Goal: Find contact information: Find contact information

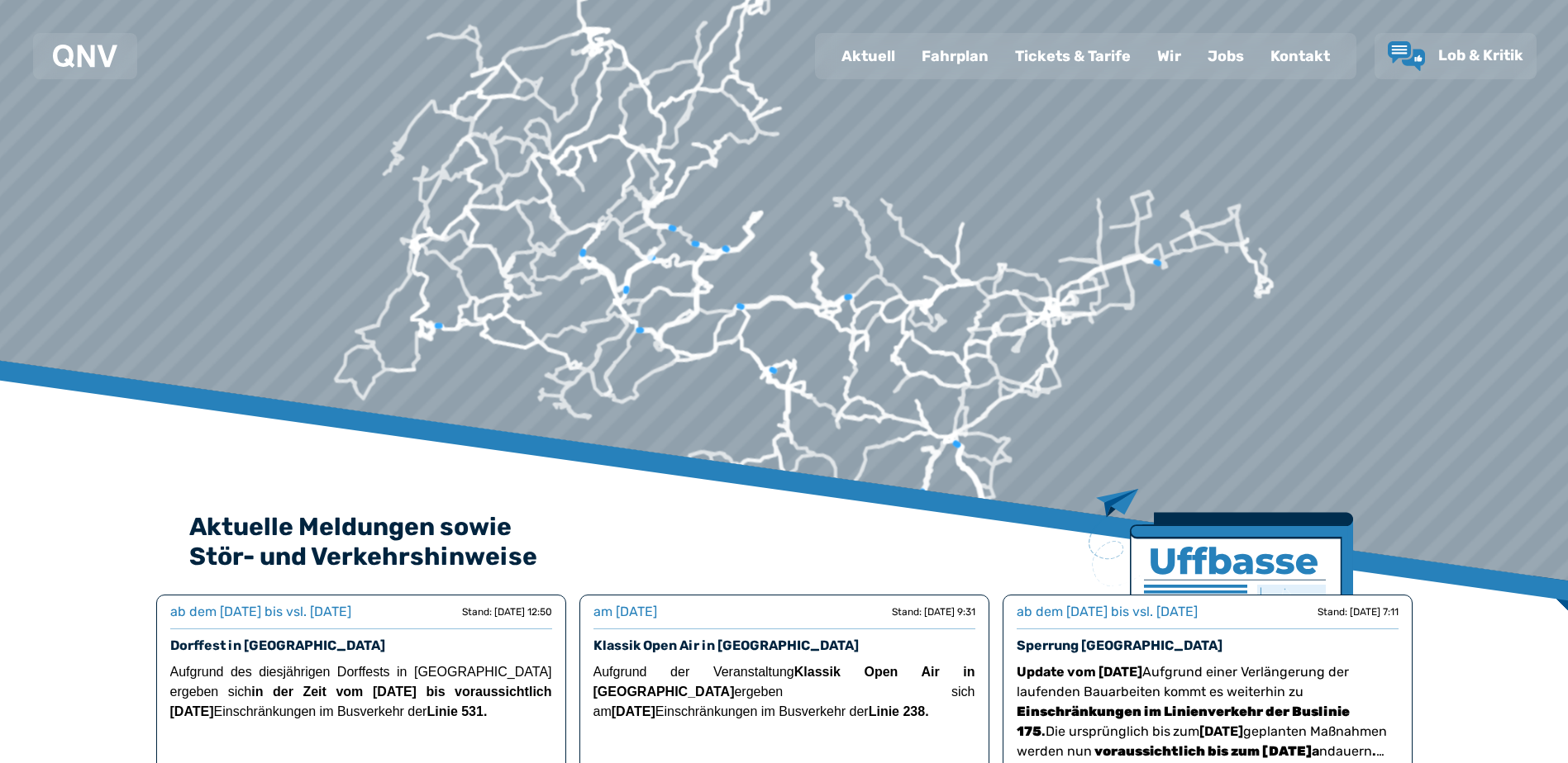
click at [1176, 58] on div "Wir" at bounding box center [1169, 57] width 50 height 43
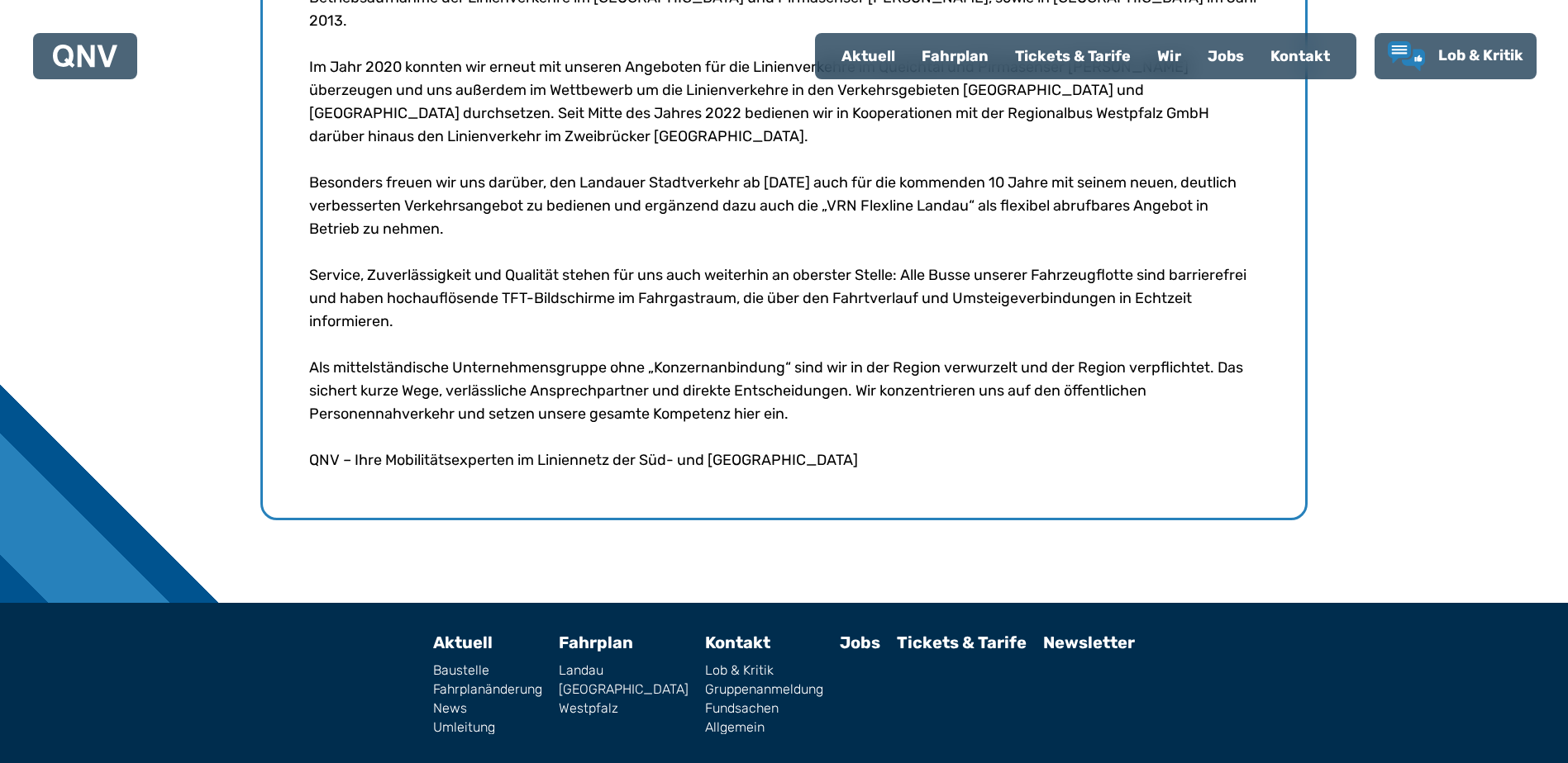
scroll to position [813, 0]
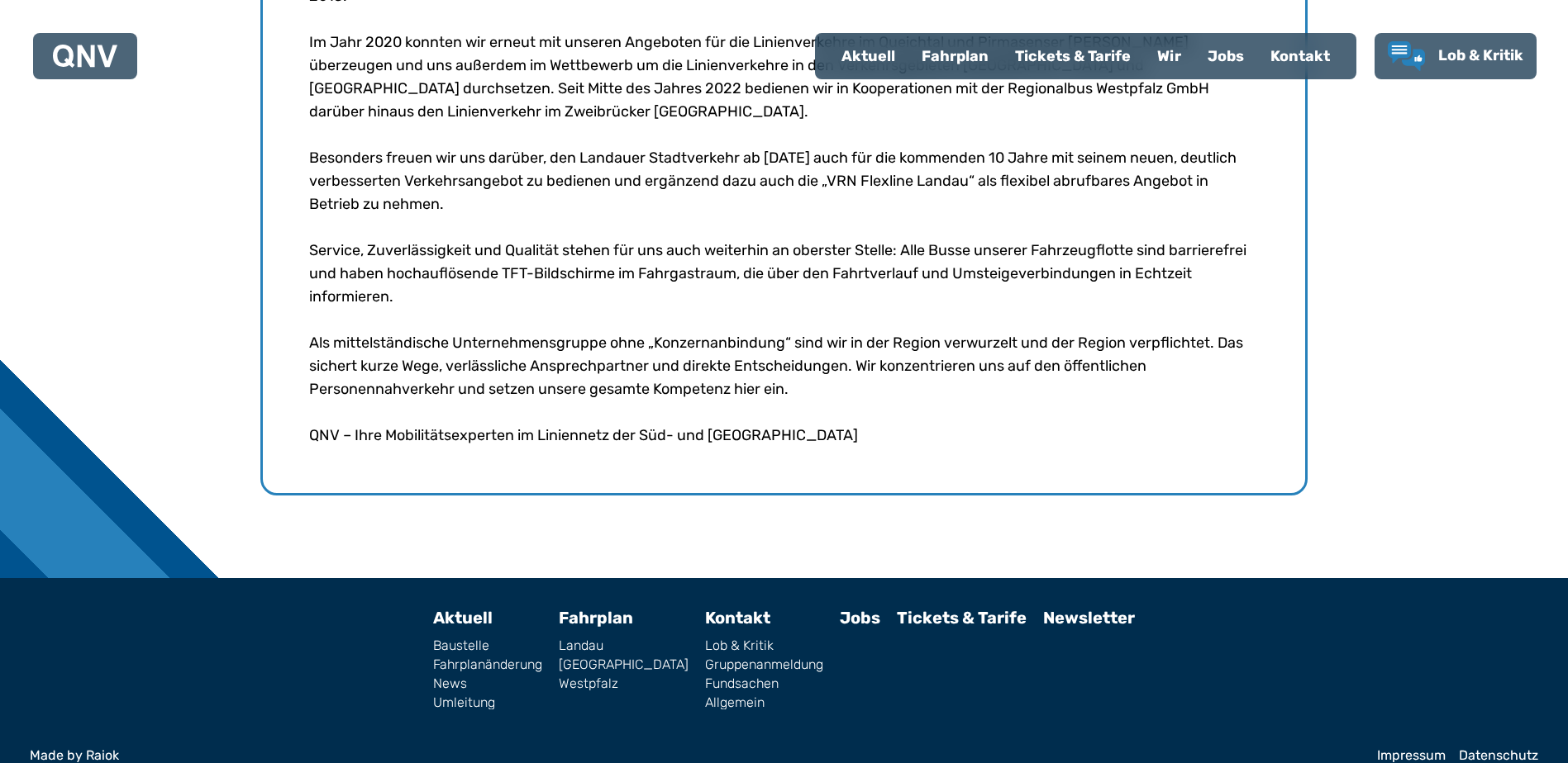
click at [1406, 750] on link "Impressum" at bounding box center [1411, 756] width 68 height 13
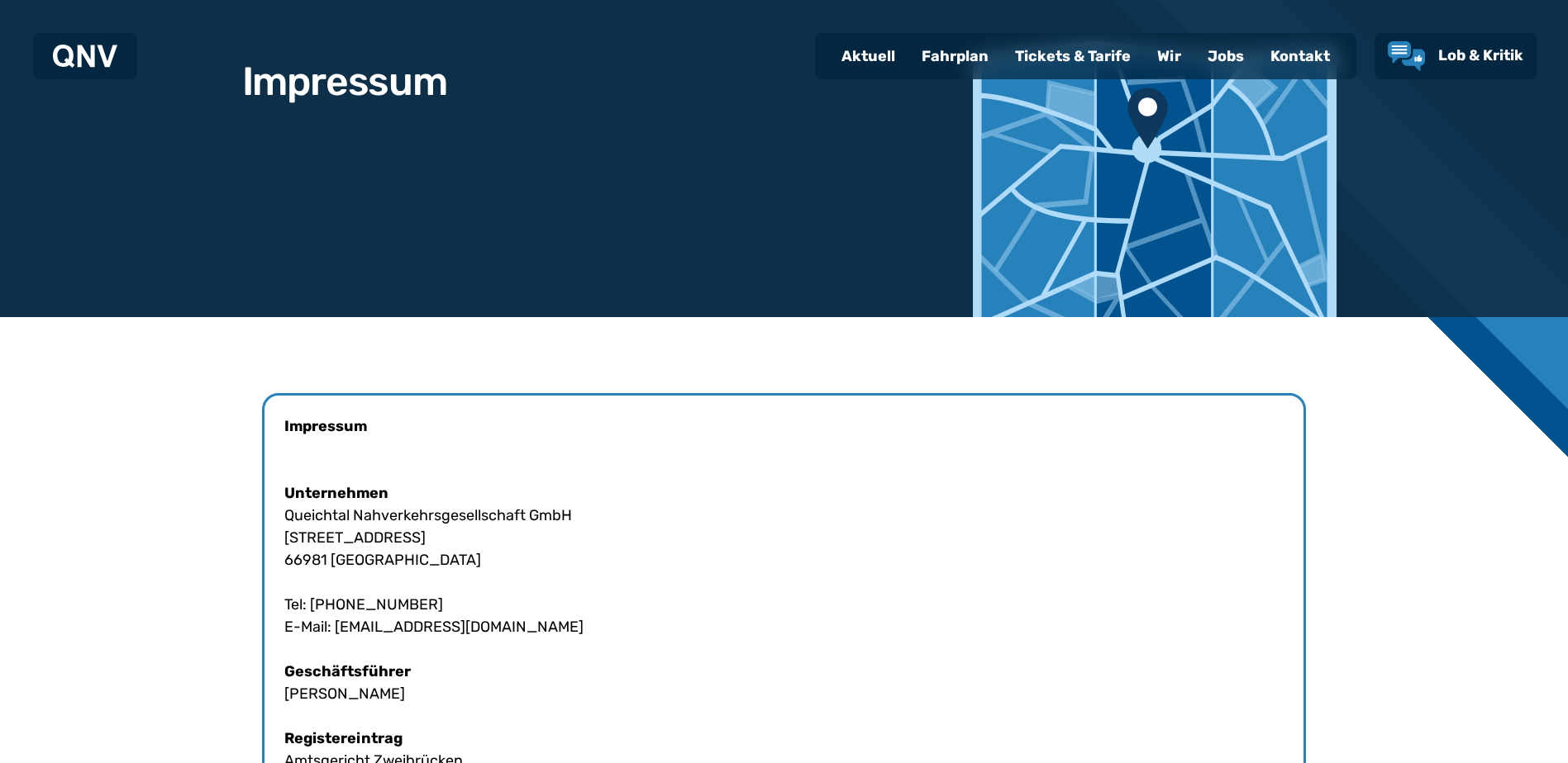
scroll to position [330, 0]
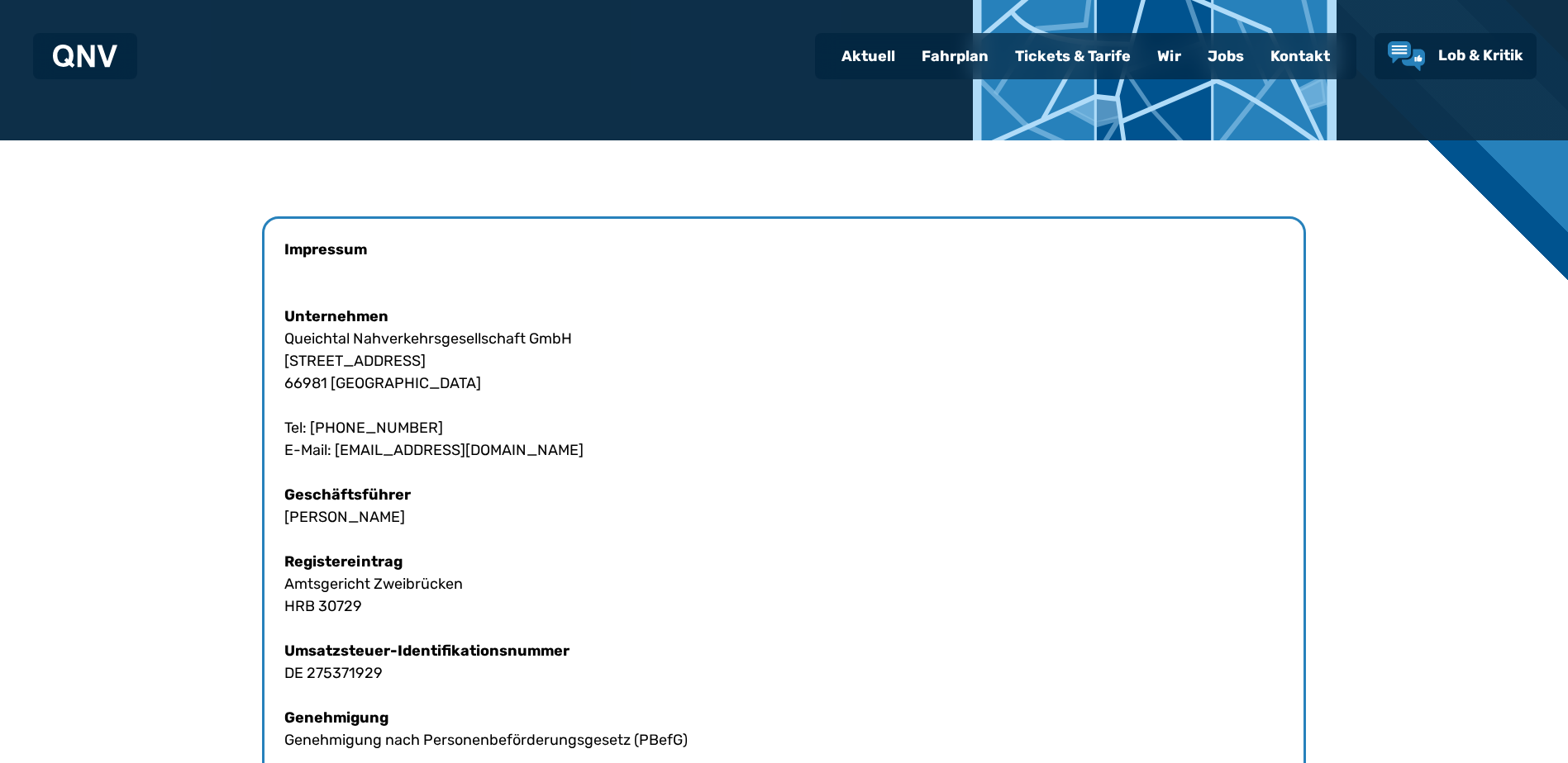
drag, startPoint x: 474, startPoint y: 449, endPoint x: 338, endPoint y: 453, distance: 136.1
click at [338, 453] on div "Impressum Unternehmen Queichtal Nahverkehrsgesellschaft GmbH [STREET_ADDRESS] T…" at bounding box center [784, 651] width 1044 height 870
copy div "[EMAIL_ADDRESS][DOMAIN_NAME]"
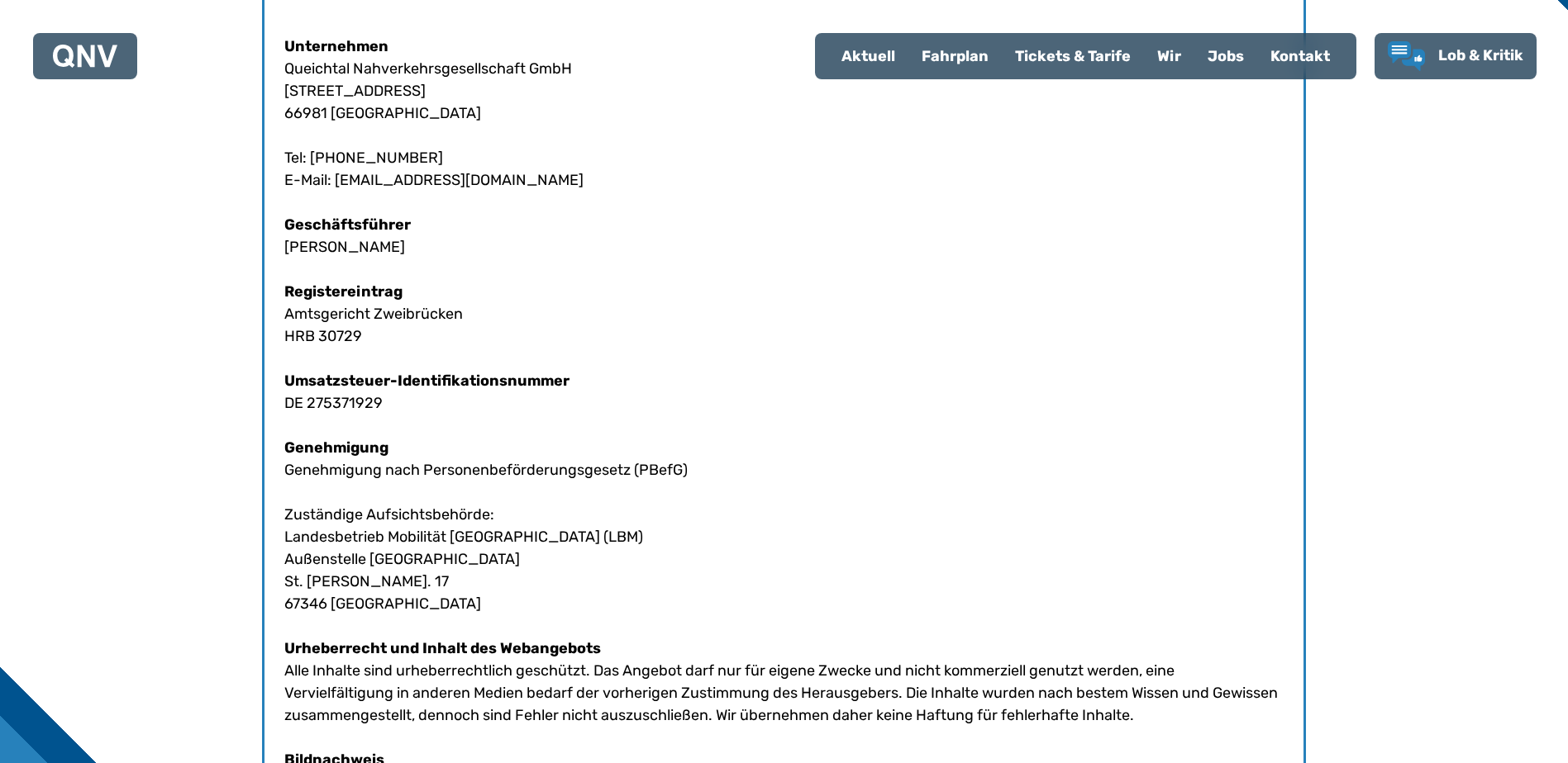
scroll to position [0, 0]
